Goal: Information Seeking & Learning: Learn about a topic

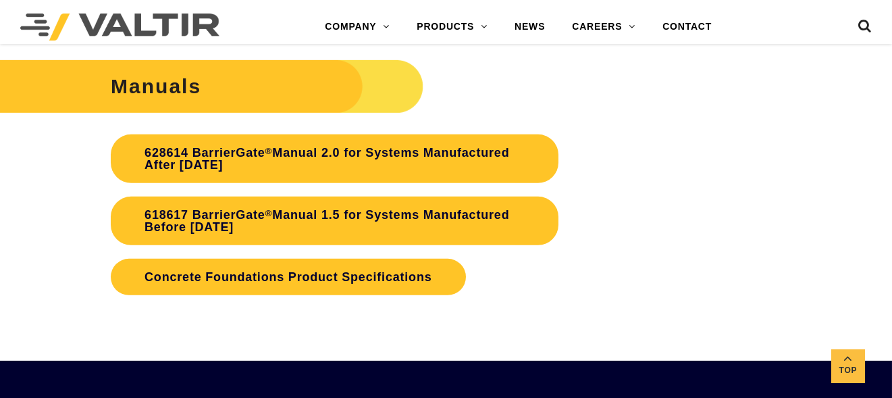
scroll to position [2432, 0]
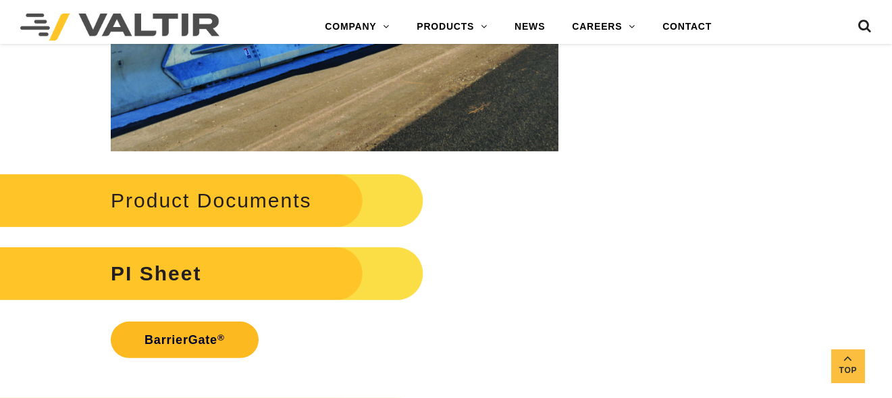
click at [190, 332] on link "BarrierGate ®" at bounding box center [185, 340] width 148 height 36
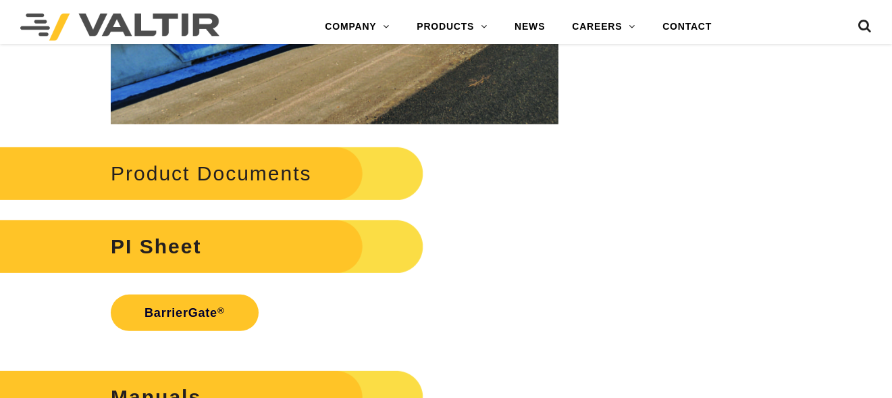
scroll to position [2432, 0]
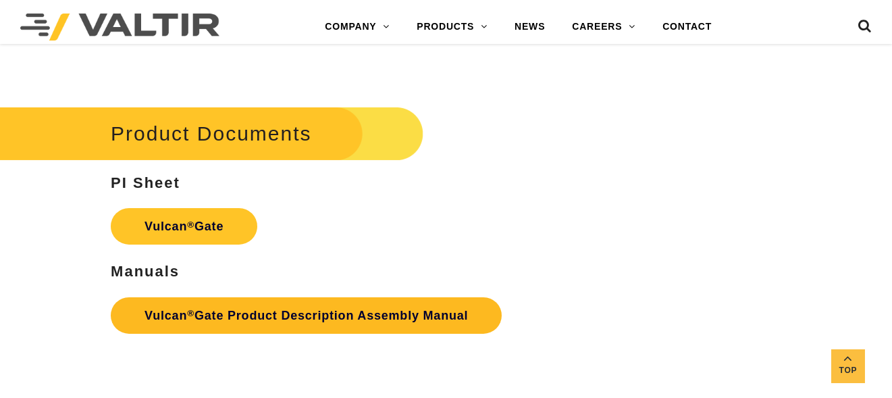
scroll to position [1486, 0]
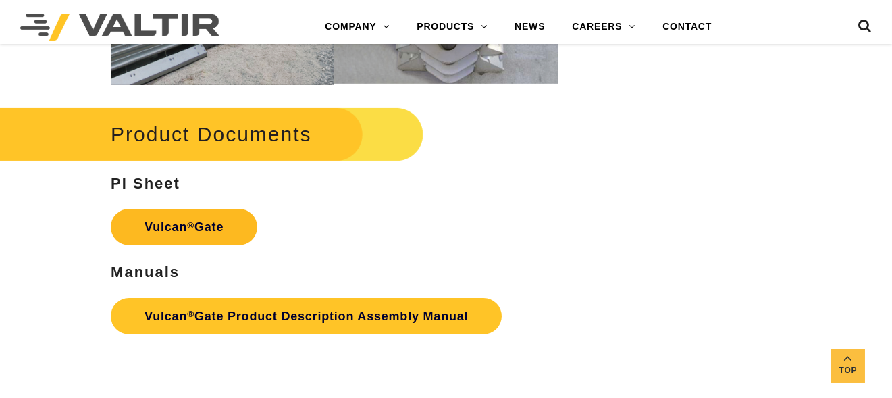
click at [189, 232] on strong "Vulcan ® Gate" at bounding box center [184, 227] width 79 height 14
